Goal: Check status: Check status

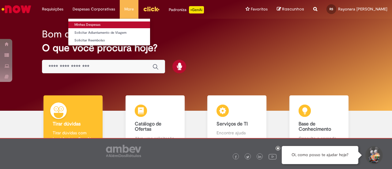
click at [92, 23] on link "Minhas Despesas" at bounding box center [109, 24] width 82 height 7
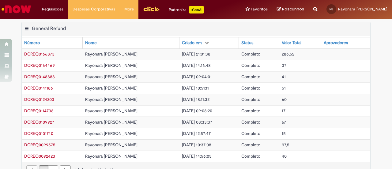
click at [294, 53] on span "286,52" at bounding box center [288, 54] width 13 height 6
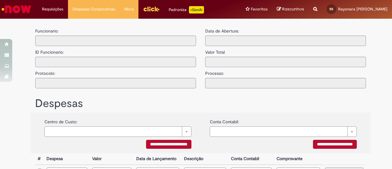
type input "**********"
